Goal: Find specific page/section: Find specific page/section

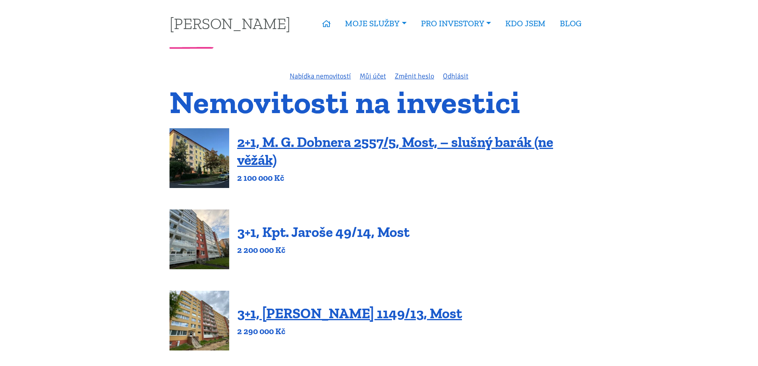
click at [362, 231] on link "3+1, Kpt. Jaroše 49/14, Most" at bounding box center [323, 231] width 172 height 17
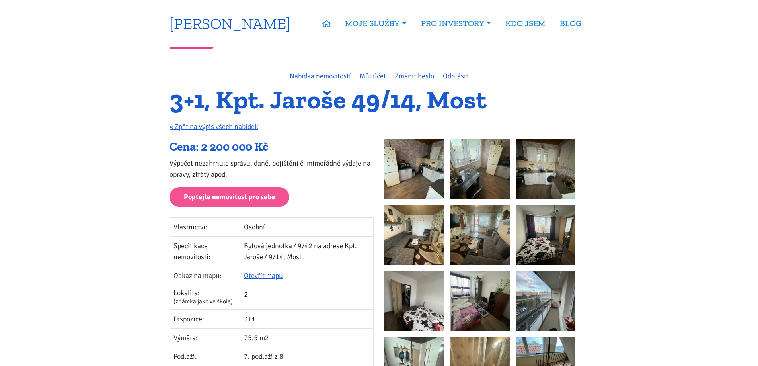
click at [236, 21] on link "[PERSON_NAME]" at bounding box center [229, 24] width 121 height 16
